Goal: Information Seeking & Learning: Learn about a topic

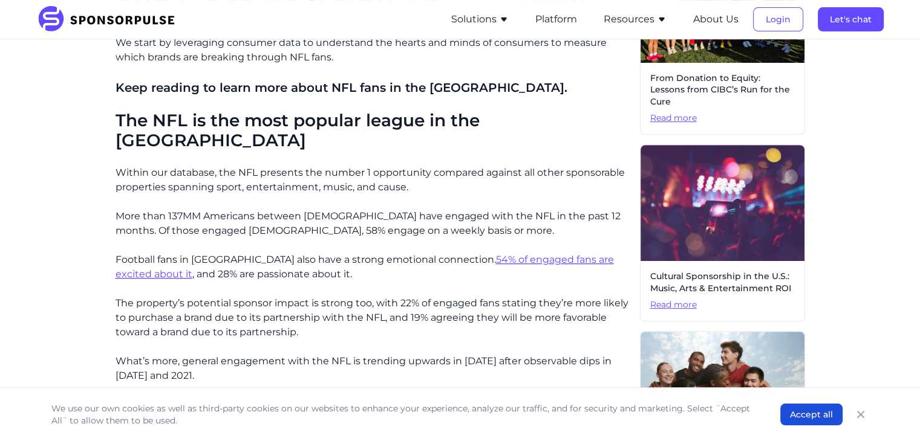
scroll to position [432, 0]
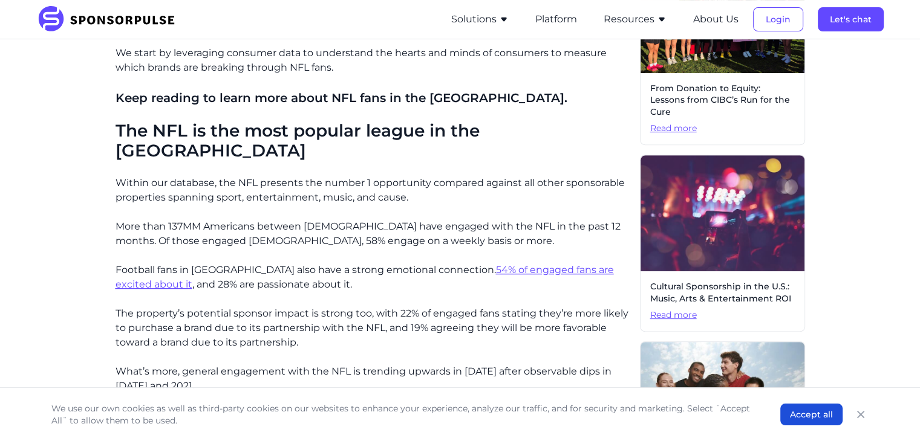
click at [498, 264] on u "54% of engaged fans are excited about it" at bounding box center [364, 277] width 498 height 26
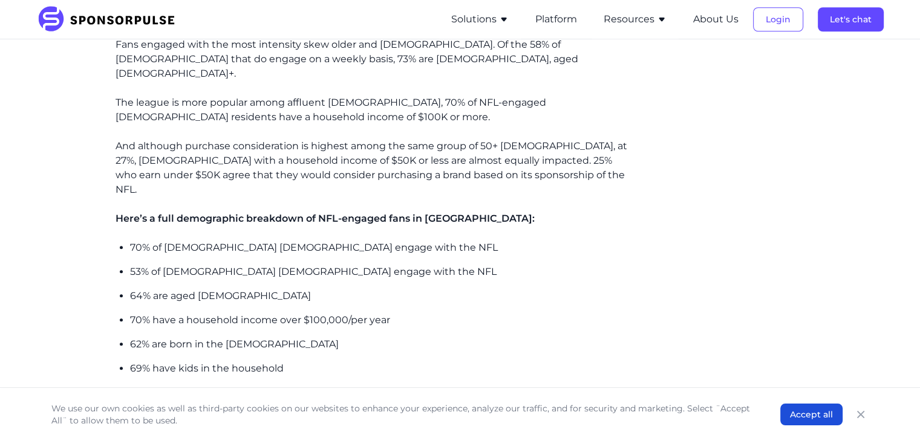
scroll to position [979, 0]
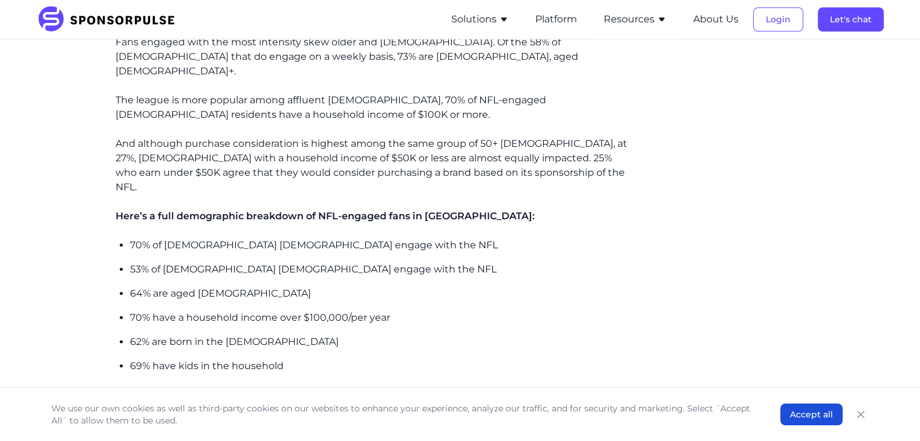
click at [293, 262] on p "53% of [DEMOGRAPHIC_DATA] [DEMOGRAPHIC_DATA] engage with the NFL" at bounding box center [380, 269] width 500 height 15
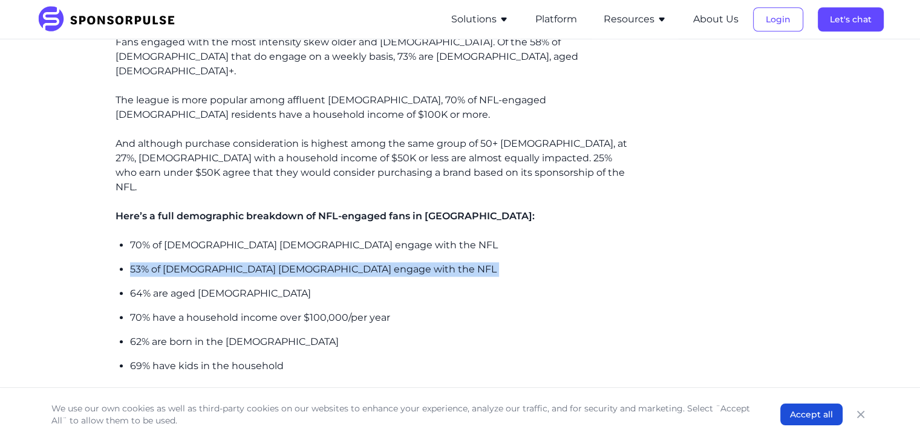
click at [293, 262] on p "53% of [DEMOGRAPHIC_DATA] [DEMOGRAPHIC_DATA] engage with the NFL" at bounding box center [380, 269] width 500 height 15
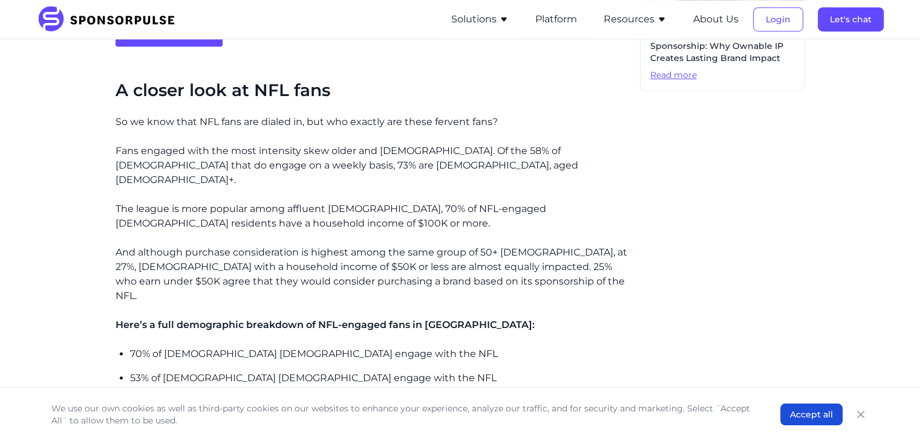
scroll to position [870, 0]
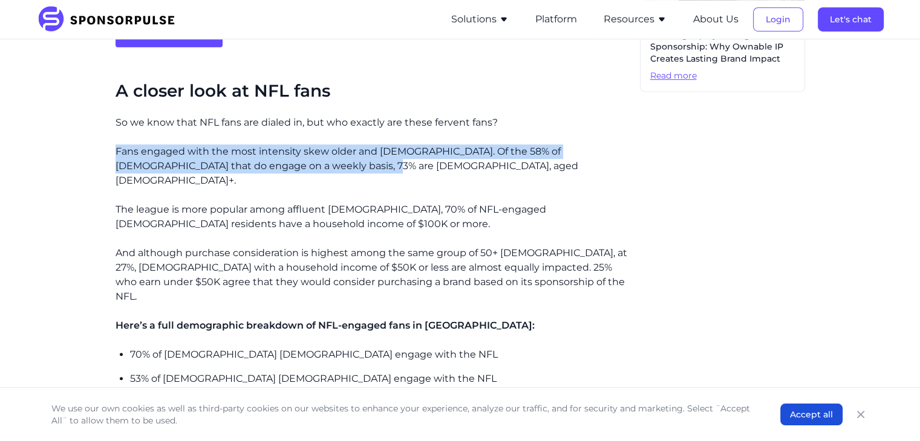
drag, startPoint x: 114, startPoint y: 129, endPoint x: 315, endPoint y: 143, distance: 201.2
copy p "Fans engaged with the most intensity skew older and [DEMOGRAPHIC_DATA]. Of the …"
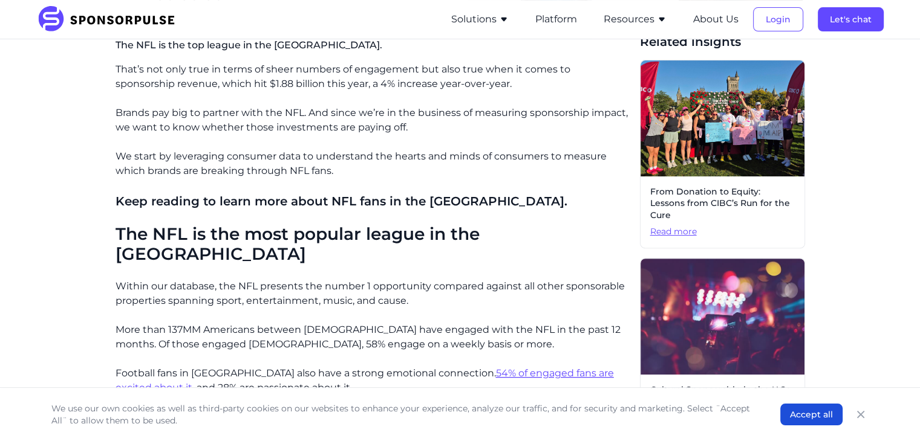
scroll to position [328, 0]
click at [347, 164] on p "We start by leveraging consumer data to understand the hearts and minds of cons…" at bounding box center [372, 164] width 514 height 29
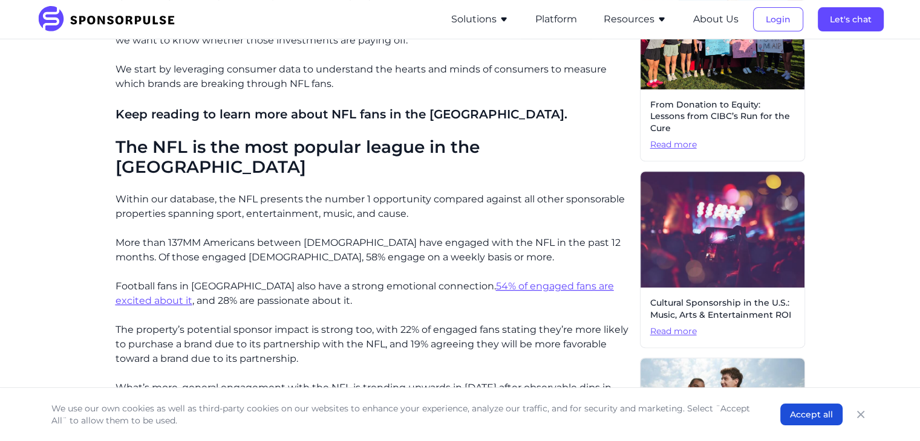
scroll to position [416, 0]
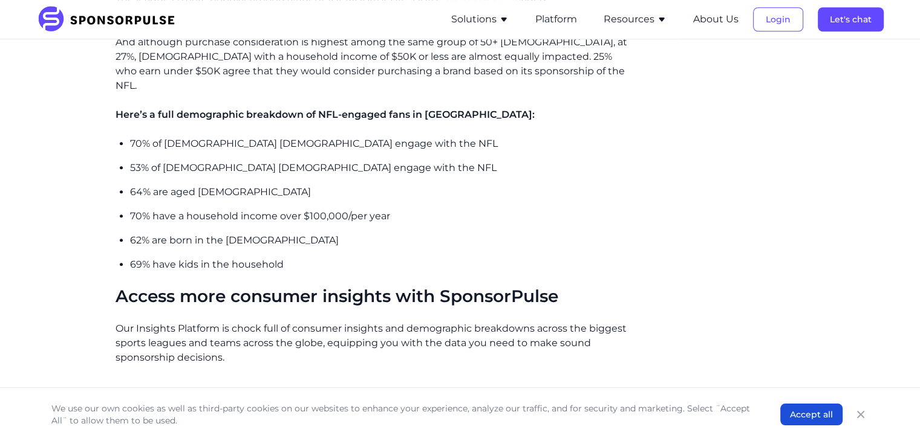
scroll to position [1082, 0]
